Goal: Task Accomplishment & Management: Complete application form

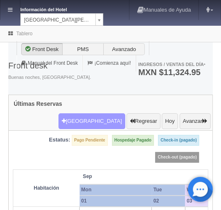
click at [94, 113] on button "Nueva Reserva" at bounding box center [91, 121] width 67 height 16
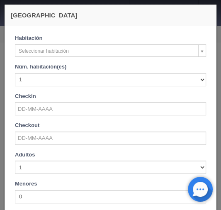
checkbox input "false"
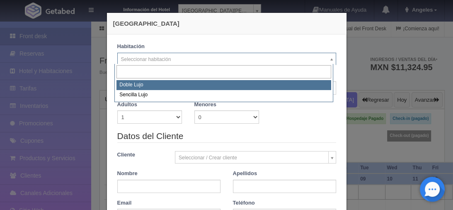
select select "577"
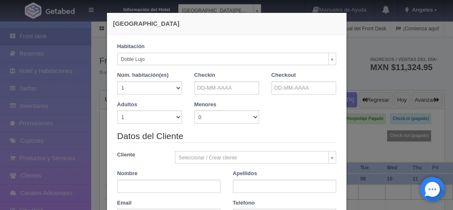
checkbox input "false"
click at [213, 90] on input "text" at bounding box center [227, 87] width 65 height 13
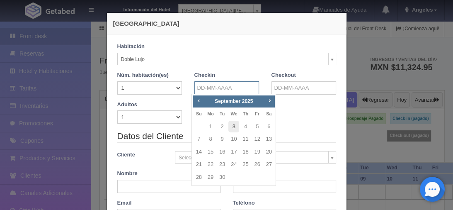
click at [221, 125] on link "3" at bounding box center [234, 127] width 11 height 12
type input "03-09-2025"
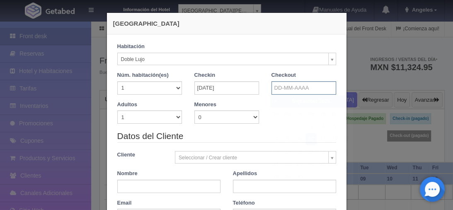
click at [221, 90] on input "text" at bounding box center [304, 87] width 65 height 13
checkbox input "false"
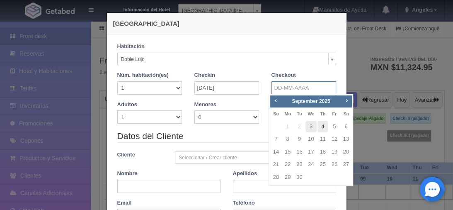
click at [221, 128] on link "4" at bounding box center [323, 127] width 11 height 12
type input "04-09-2025"
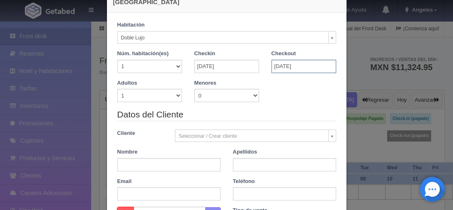
scroll to position [33, 0]
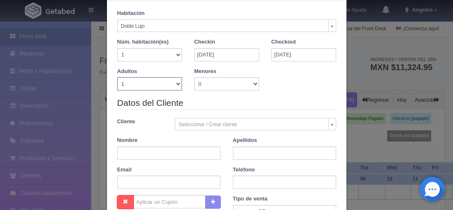
click at [173, 83] on select "1 2 3 4 5 6 7 8 9 10" at bounding box center [149, 83] width 65 height 13
checkbox input "false"
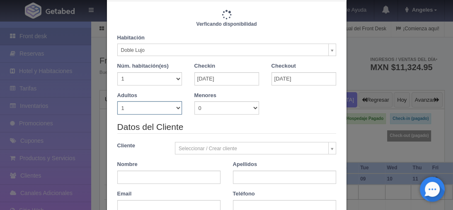
type input "1220.00"
checkbox input "false"
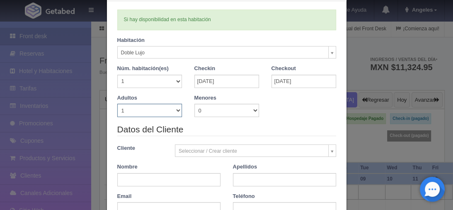
select select "3"
click at [117, 104] on select "1 2 3 4 5 6 7 8 9 10" at bounding box center [149, 110] width 65 height 13
checkbox input "false"
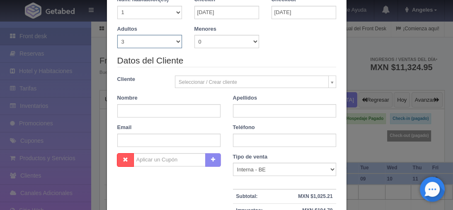
type input "1380.00"
checkbox input "false"
click at [139, 108] on input "text" at bounding box center [168, 110] width 103 height 13
paste input "Jose Luis Fuerte Fajardo"
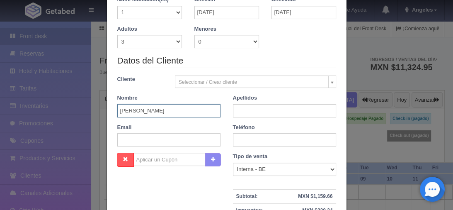
type input "Jose Luis Fuerte Fajardo"
click at [221, 111] on input "text" at bounding box center [284, 110] width 103 height 13
paste input "Jose Luis Fuerte Fajardo"
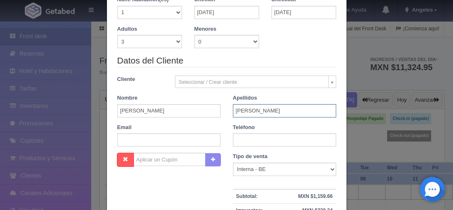
type input "Jose Luis Fuerte Fajardo"
click at [144, 108] on input "Jose Luis Fuerte Fajardo" at bounding box center [168, 110] width 103 height 13
click at [221, 105] on div "Apellidos Jose Luis Fuerte Fajardo" at bounding box center [285, 105] width 116 height 23
type input "Jose Luis"
click at [221, 112] on input "Jose Luis Fuerte Fajardo" at bounding box center [284, 110] width 103 height 13
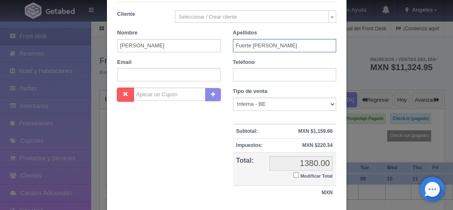
scroll to position [202, 0]
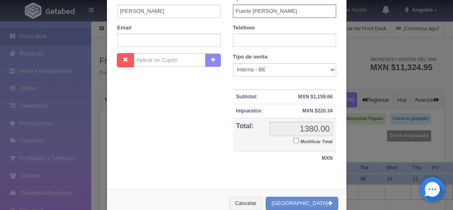
type input "Fuerte Fajardo"
click at [221, 140] on input "Modificar Total" at bounding box center [296, 140] width 5 height 5
checkbox input "true"
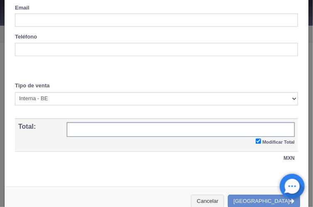
scroll to position [352, 0]
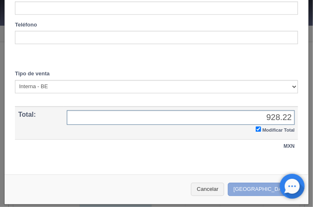
type input "928.22"
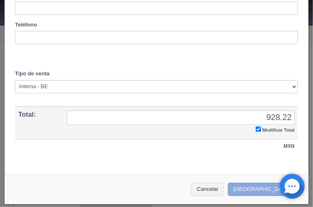
click at [221, 186] on button "Crear Reserva" at bounding box center [264, 190] width 72 height 14
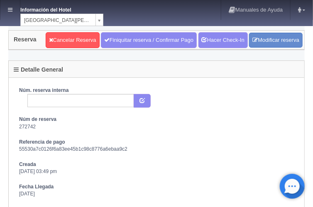
drag, startPoint x: 41, startPoint y: 114, endPoint x: 41, endPoint y: 109, distance: 4.6
click at [41, 114] on div "Núm. reserva interna Núm de reserva 272742 Referencia de pago 55530a7c0126f6a83…" at bounding box center [156, 165] width 287 height 156
click at [43, 96] on input "text" at bounding box center [80, 100] width 107 height 13
paste input "2282398763"
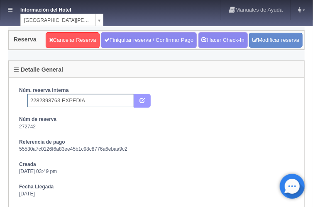
type input "2282398763 EXPEDIA"
click at [138, 98] on button "submit" at bounding box center [142, 101] width 17 height 14
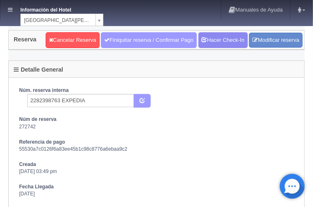
click at [117, 38] on link "Finiquitar reserva / Confirmar Pago" at bounding box center [149, 40] width 96 height 16
click at [117, 40] on link "Finiquitar reserva / Confirmar Pago" at bounding box center [149, 40] width 96 height 16
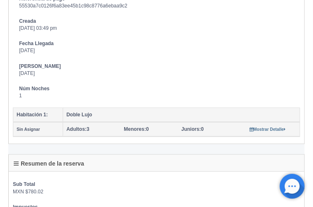
scroll to position [166, 0]
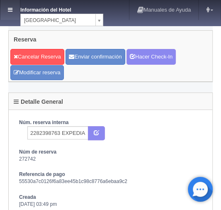
click at [9, 12] on icon at bounding box center [10, 9] width 5 height 5
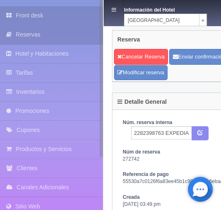
click at [22, 17] on link "Front desk" at bounding box center [51, 15] width 103 height 19
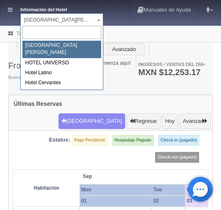
drag, startPoint x: 42, startPoint y: 20, endPoint x: 41, endPoint y: 51, distance: 30.3
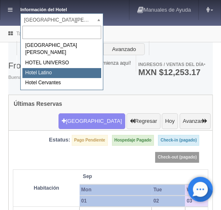
select select "625"
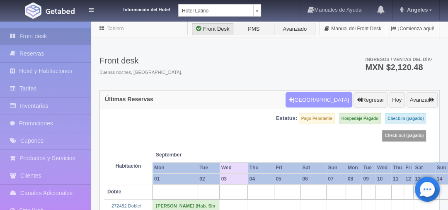
click at [221, 98] on button "Nueva Reserva" at bounding box center [319, 100] width 67 height 16
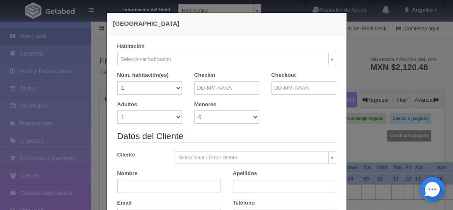
checkbox input "false"
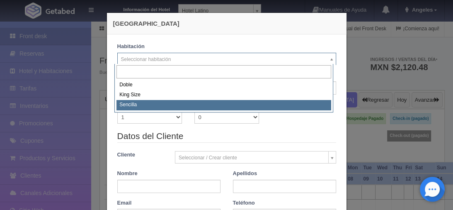
select select "2158"
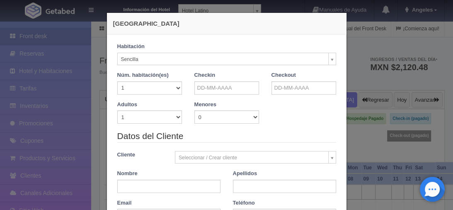
checkbox input "false"
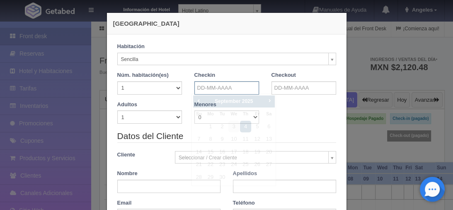
click at [212, 87] on input "text" at bounding box center [227, 87] width 65 height 13
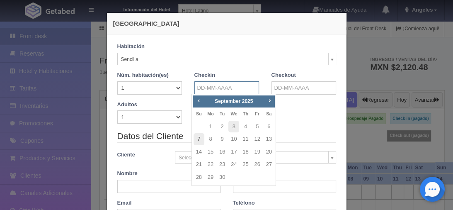
click at [202, 139] on link "7" at bounding box center [199, 139] width 11 height 12
type input "07-09-2025"
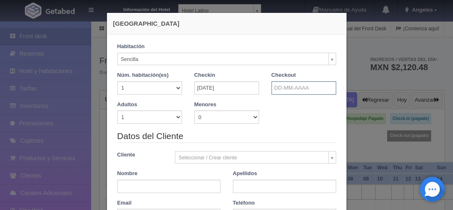
click at [221, 87] on input "text" at bounding box center [304, 87] width 65 height 13
checkbox input "false"
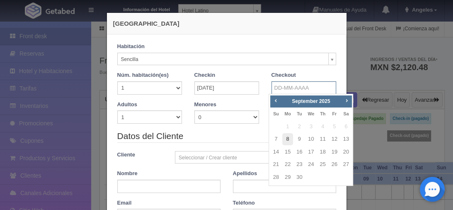
click at [221, 139] on link "8" at bounding box center [287, 139] width 11 height 12
type input "08-09-2025"
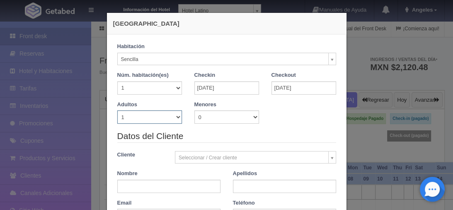
click at [174, 115] on select "1 2 3 4 5 6 7 8 9 10" at bounding box center [149, 116] width 65 height 13
checkbox input "false"
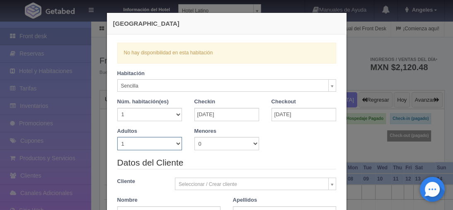
select select "2"
click at [117, 137] on select "1 2 3 4 5 6 7 8 9 10" at bounding box center [149, 143] width 65 height 13
checkbox input "false"
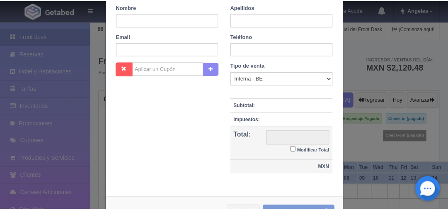
scroll to position [221, 0]
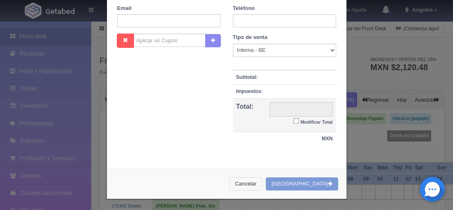
click at [221, 183] on button "Cancelar" at bounding box center [245, 184] width 33 height 14
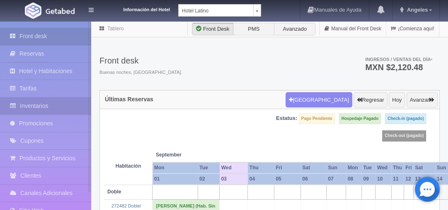
click at [43, 103] on link "Inventarios" at bounding box center [45, 105] width 91 height 17
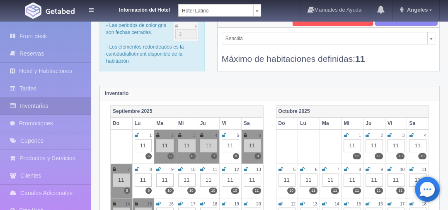
scroll to position [33, 0]
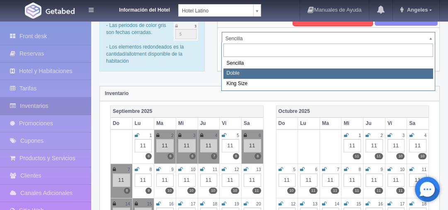
select select "2159"
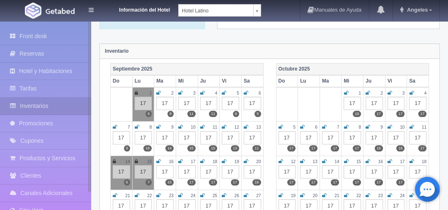
scroll to position [100, 0]
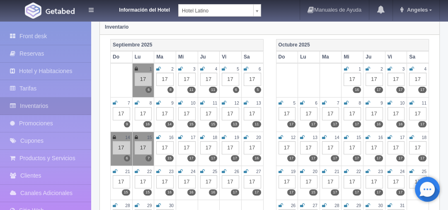
click at [222, 66] on icon at bounding box center [224, 68] width 5 height 5
click at [247, 66] on icon at bounding box center [246, 68] width 5 height 5
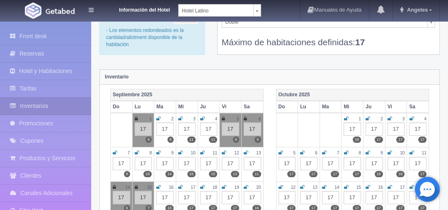
scroll to position [33, 0]
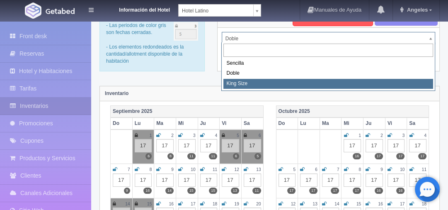
select select "2160"
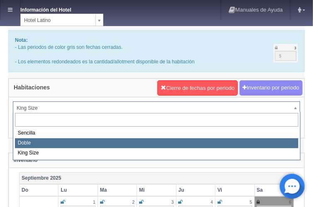
select select "2159"
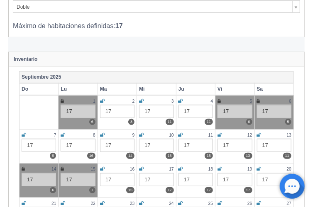
scroll to position [100, 0]
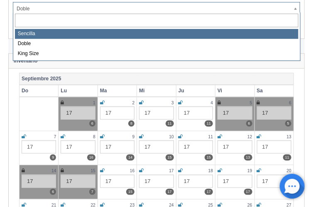
select select "2158"
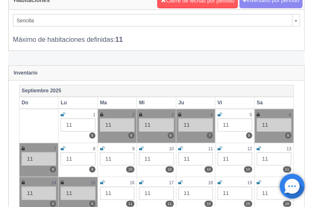
scroll to position [100, 0]
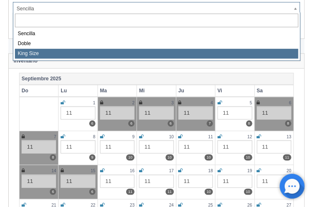
select select "2160"
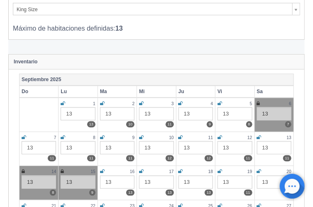
scroll to position [100, 0]
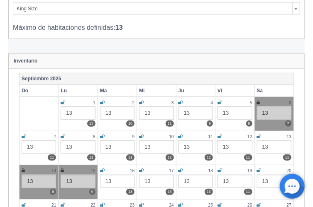
click at [219, 101] on icon at bounding box center [219, 102] width 5 height 5
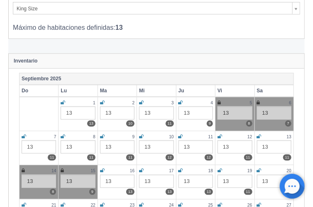
scroll to position [66, 0]
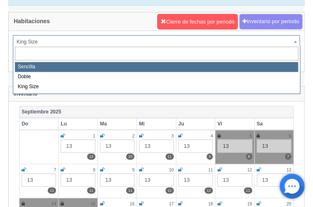
select select "2158"
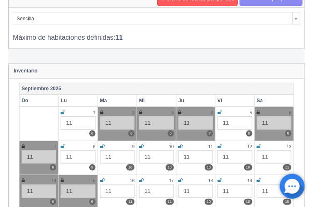
scroll to position [100, 0]
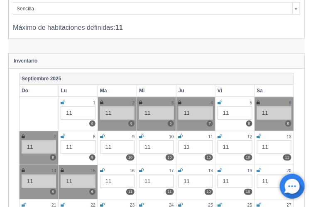
click at [220, 102] on icon at bounding box center [219, 102] width 5 height 5
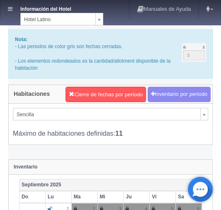
scroll to position [0, 0]
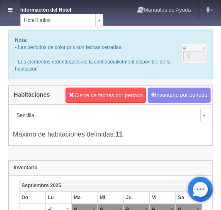
click at [7, 12] on link at bounding box center [9, 10] width 19 height 20
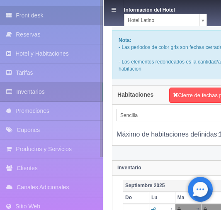
click at [23, 17] on link "Front desk" at bounding box center [51, 15] width 103 height 19
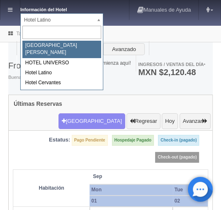
select select "357"
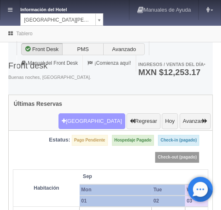
click at [84, 113] on button "[GEOGRAPHIC_DATA]" at bounding box center [91, 121] width 67 height 16
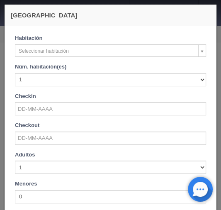
checkbox input "false"
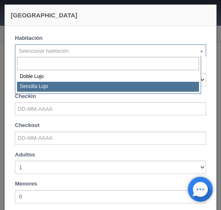
select select "576"
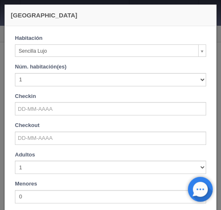
checkbox input "false"
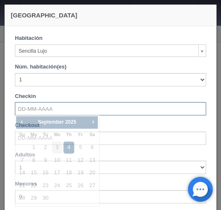
click at [30, 105] on input "text" at bounding box center [110, 108] width 191 height 13
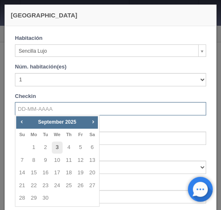
click at [58, 148] on link "3" at bounding box center [57, 147] width 11 height 12
type input "03-09-2025"
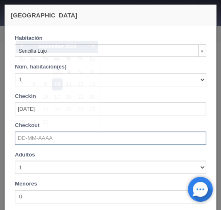
click at [32, 139] on input "text" at bounding box center [110, 137] width 191 height 13
checkbox input "false"
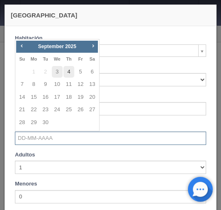
click at [68, 71] on link "4" at bounding box center [68, 72] width 11 height 12
type input "04-09-2025"
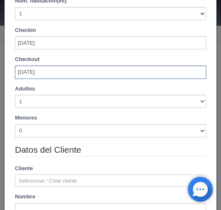
scroll to position [66, 0]
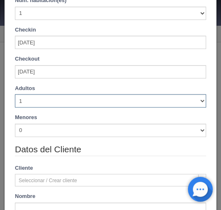
drag, startPoint x: 195, startPoint y: 100, endPoint x: 186, endPoint y: 104, distance: 9.9
click at [195, 100] on select "1 2 3 4 5 6 7 8 9 10" at bounding box center [110, 100] width 191 height 13
checkbox input "false"
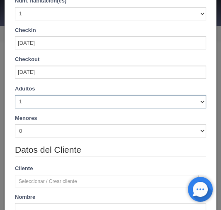
type input "1150.00"
checkbox input "false"
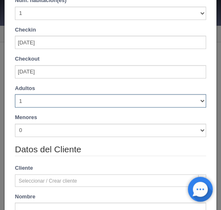
select select "2"
click at [15, 94] on select "1 2 3 4 5 6 7 8 9 10" at bounding box center [110, 100] width 191 height 13
checkbox input "false"
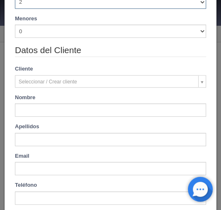
type input "1150.00"
checkbox input "false"
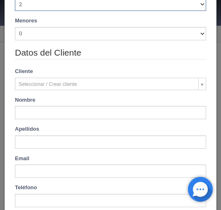
scroll to position [192, 0]
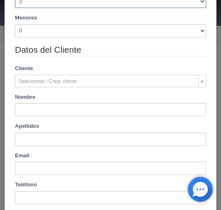
click at [28, 117] on div "Datos del Cliente Cliente Seleccionar / Crear cliente Nuevo Cliente Nombre Apel…" at bounding box center [111, 127] width 204 height 167
click at [29, 118] on div "Datos del Cliente Cliente Seleccionar / Crear cliente Nuevo Cliente Nombre Apel…" at bounding box center [111, 127] width 204 height 167
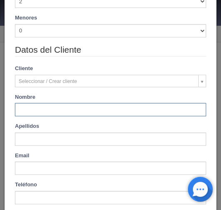
click at [40, 107] on input "text" at bounding box center [110, 109] width 191 height 13
paste input "Victor Hugo Ponce Espinoza"
click at [46, 107] on input "Victor Hugo Ponce Espinoza" at bounding box center [110, 109] width 191 height 13
type input "Victor Hugo"
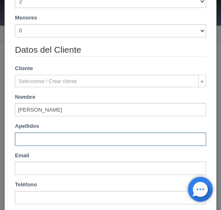
click at [27, 136] on input "text" at bounding box center [110, 138] width 191 height 13
paste input "Victor Hugo Ponce Espinoza"
click at [18, 137] on input "Victor Hugo Ponce Espinoza" at bounding box center [110, 138] width 191 height 13
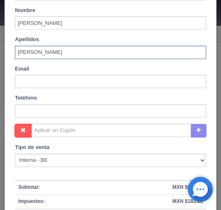
scroll to position [325, 0]
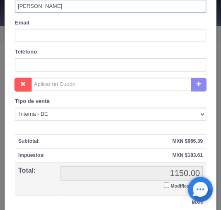
type input "Ponce Espinoza"
click at [164, 184] on input "Modificar Total" at bounding box center [166, 184] width 5 height 5
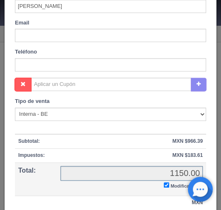
checkbox input "true"
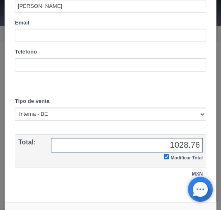
scroll to position [350, 0]
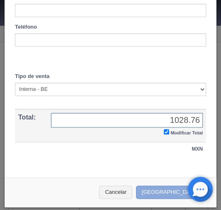
type input "1028.76"
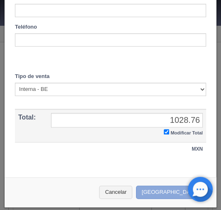
click at [163, 190] on button "[GEOGRAPHIC_DATA]" at bounding box center [172, 192] width 72 height 14
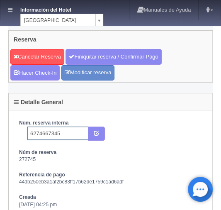
click at [64, 130] on input "6274667345" at bounding box center [57, 132] width 61 height 13
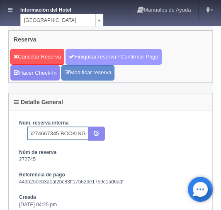
click at [88, 54] on link "Finiquitar reserva / Confirmar Pago" at bounding box center [114, 57] width 96 height 16
type input "6274667345 BOOKING"
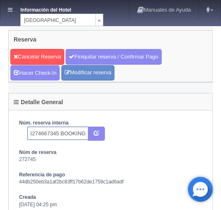
scroll to position [0, 0]
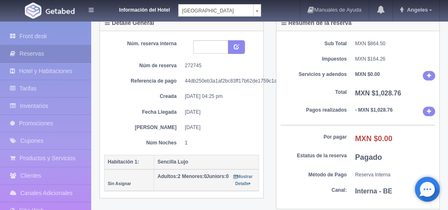
scroll to position [33, 0]
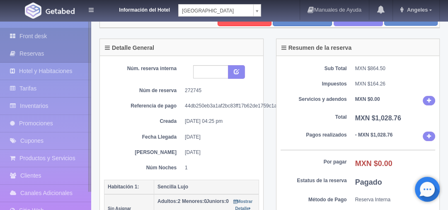
click at [28, 36] on link "Front desk" at bounding box center [45, 36] width 91 height 17
